Goal: Task Accomplishment & Management: Manage account settings

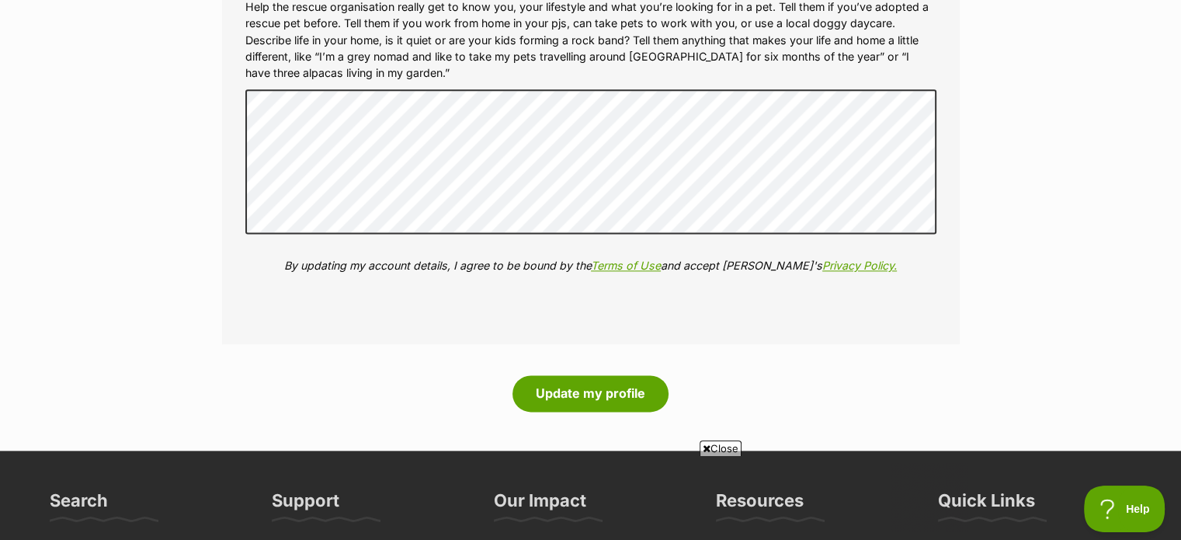
scroll to position [1994, 0]
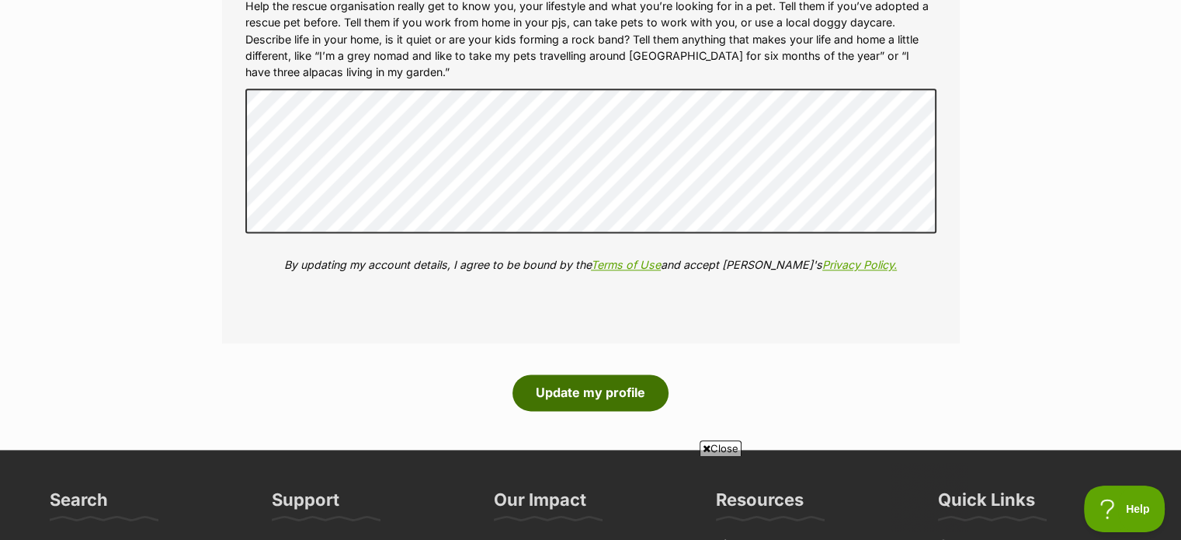
click at [619, 384] on button "Update my profile" at bounding box center [591, 392] width 156 height 36
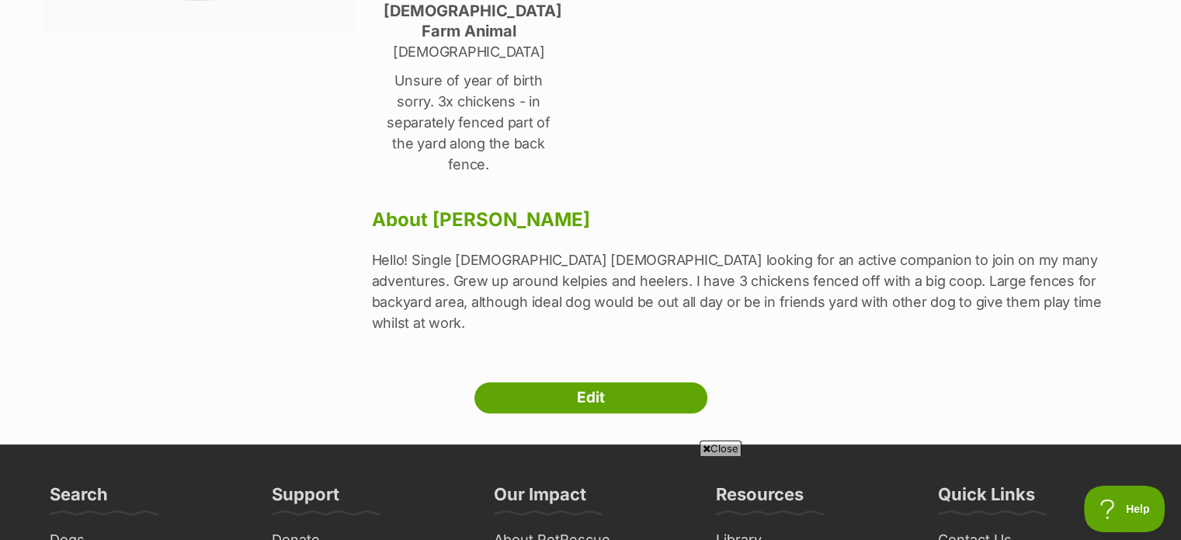
scroll to position [421, 0]
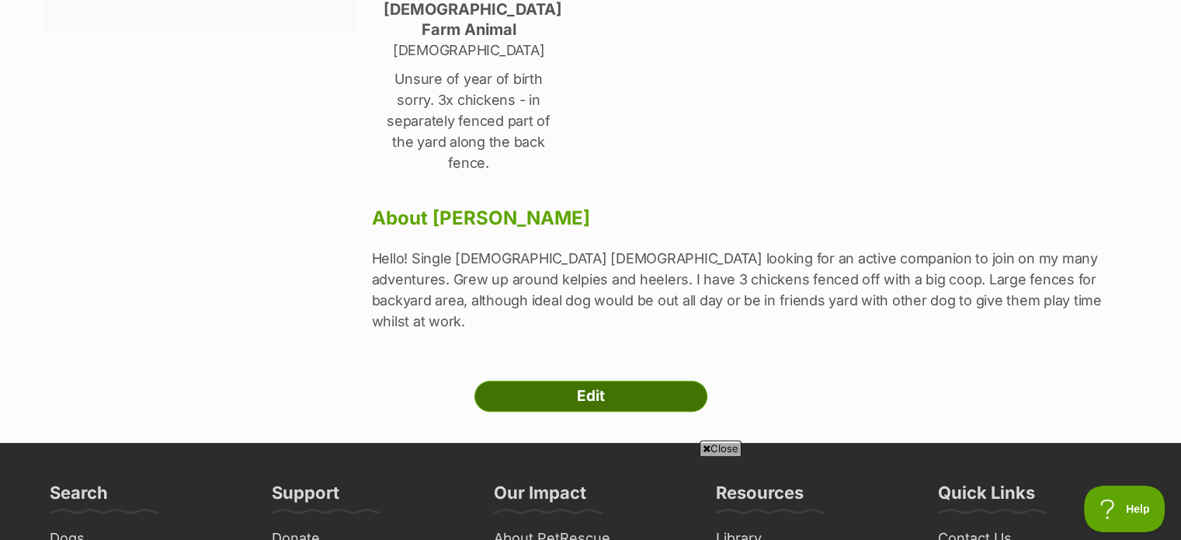
click at [578, 381] on link "Edit" at bounding box center [591, 396] width 233 height 31
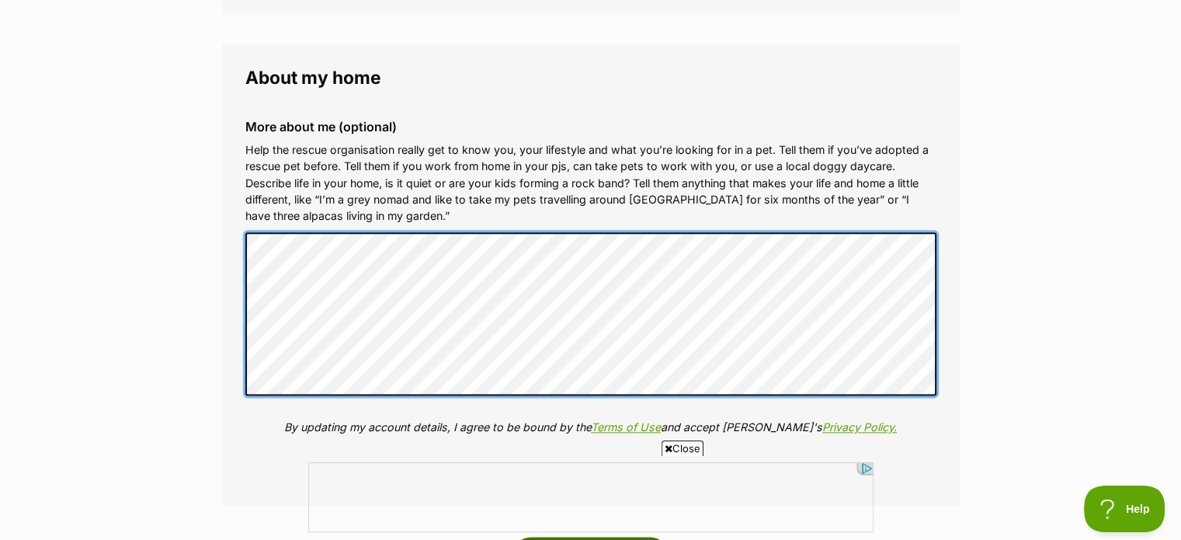
scroll to position [1975, 0]
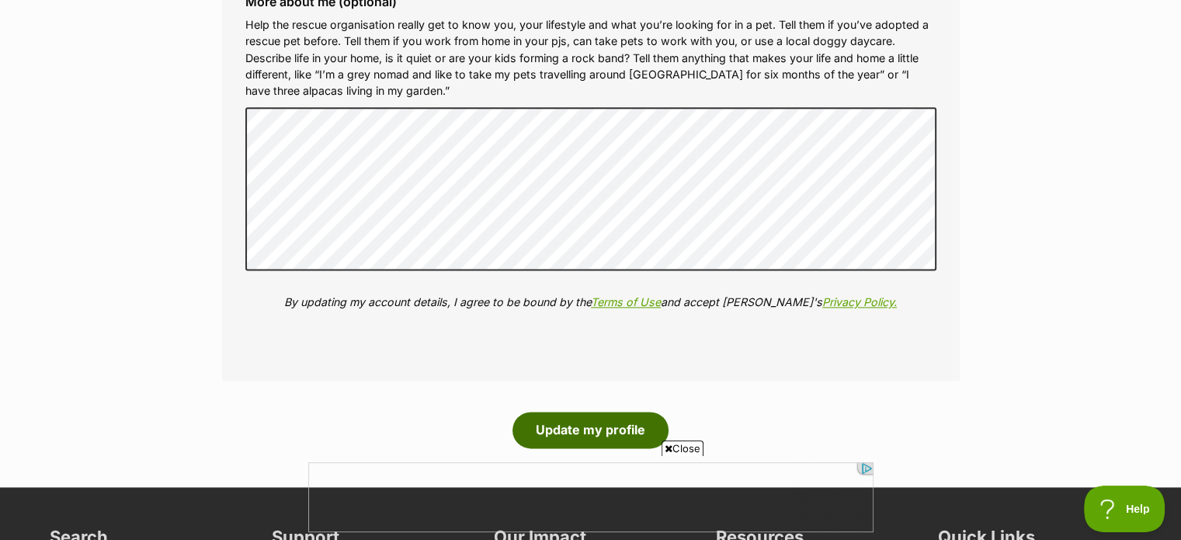
click at [568, 423] on button "Update my profile" at bounding box center [591, 430] width 156 height 36
